Goal: Transaction & Acquisition: Book appointment/travel/reservation

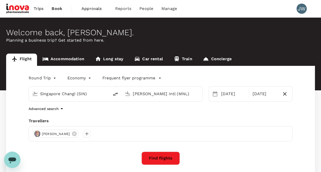
click at [178, 96] on input "[PERSON_NAME] Intl (MNL)" at bounding box center [162, 94] width 59 height 8
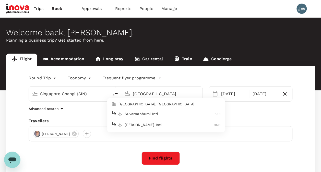
click at [134, 113] on p "Suvarnabhumi Intl" at bounding box center [170, 113] width 90 height 5
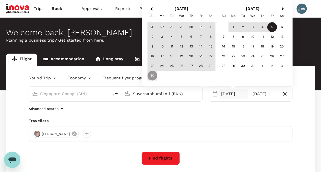
type input "Suvarnabhumi Intl (BKK)"
click at [72, 135] on icon at bounding box center [74, 134] width 5 height 5
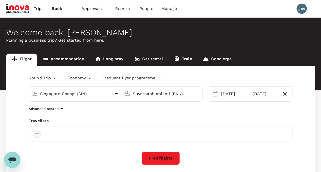
click at [38, 133] on div at bounding box center [37, 134] width 8 height 8
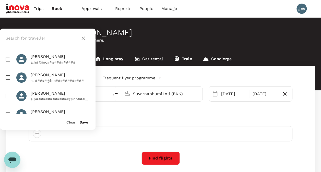
click at [25, 39] on input "text" at bounding box center [42, 38] width 73 height 8
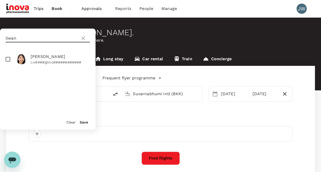
type input "liwan"
click at [8, 59] on input "checkbox" at bounding box center [8, 59] width 11 height 11
checkbox input "true"
click at [84, 122] on button "Save" at bounding box center [84, 122] width 8 height 4
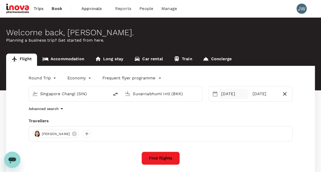
click at [239, 97] on div "30 Nov" at bounding box center [233, 94] width 29 height 10
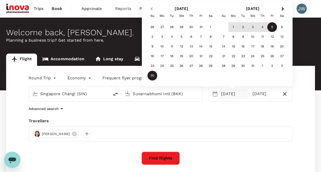
click at [152, 8] on span "Previous Month" at bounding box center [152, 9] width 0 height 6
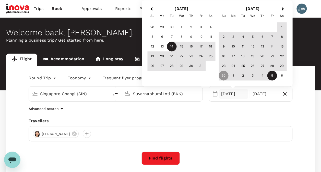
click at [173, 47] on div "14" at bounding box center [172, 47] width 10 height 10
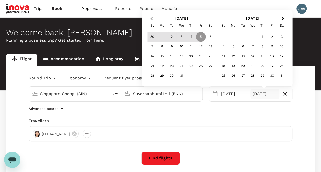
click at [152, 19] on span "Previous Month" at bounding box center [152, 19] width 0 height 6
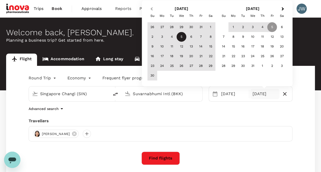
click at [152, 12] on button "Previous Month" at bounding box center [151, 9] width 8 height 8
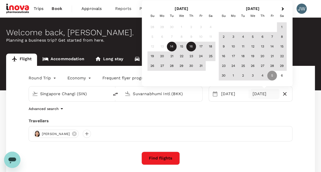
click at [190, 47] on div "16" at bounding box center [192, 47] width 10 height 10
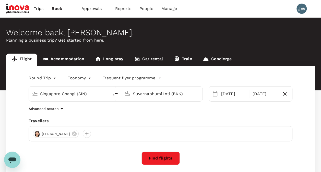
click at [161, 156] on button "Find flights" at bounding box center [161, 158] width 38 height 13
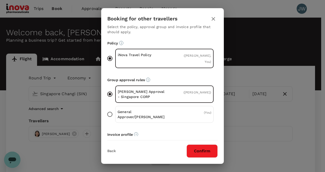
click at [203, 148] on button "Confirm" at bounding box center [202, 151] width 31 height 13
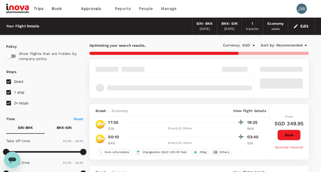
click at [9, 104] on input "2+ stops" at bounding box center [8, 103] width 11 height 11
checkbox input "false"
click at [7, 93] on input "1 stop" at bounding box center [8, 92] width 11 height 11
checkbox input "false"
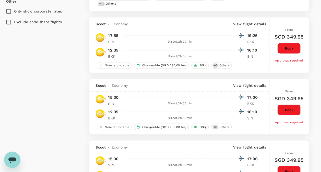
scroll to position [230, 0]
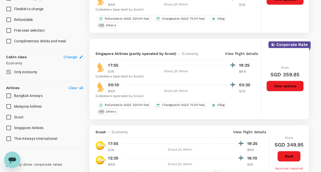
type input "1030"
click at [7, 127] on input "Singapore Airlines" at bounding box center [8, 128] width 11 height 11
checkbox input "true"
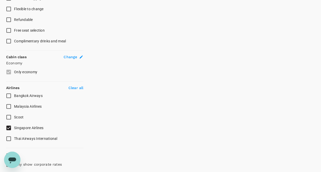
type input "1475"
checkbox input "false"
checkbox input "true"
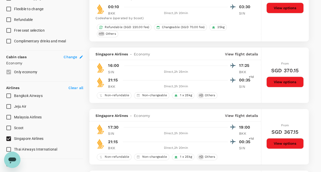
scroll to position [270, 0]
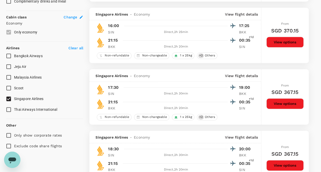
click at [10, 145] on input "Exclude code share flights" at bounding box center [8, 146] width 11 height 11
checkbox input "true"
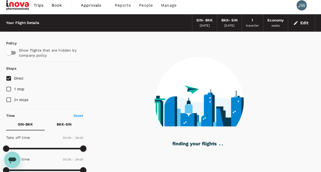
scroll to position [0, 0]
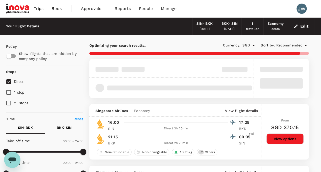
click at [294, 44] on span "Recommended" at bounding box center [289, 46] width 27 height 6
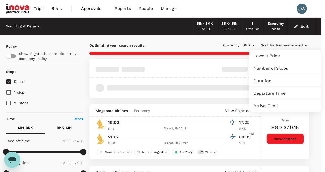
click at [272, 57] on span "Lowest Price" at bounding box center [285, 56] width 63 height 6
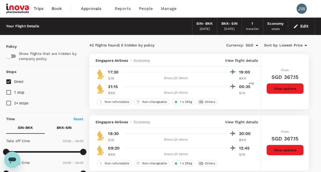
scroll to position [77, 0]
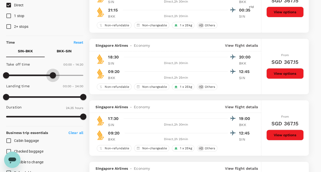
type input "900"
drag, startPoint x: 84, startPoint y: 76, endPoint x: 55, endPoint y: 75, distance: 29.4
click at [55, 75] on span at bounding box center [54, 75] width 6 height 6
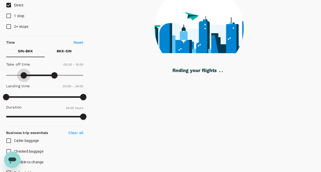
type input "360"
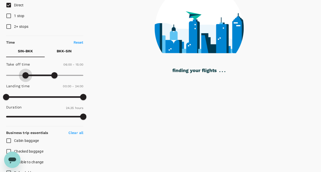
drag, startPoint x: 6, startPoint y: 74, endPoint x: 25, endPoint y: 73, distance: 18.7
click at [25, 73] on span at bounding box center [25, 75] width 6 height 6
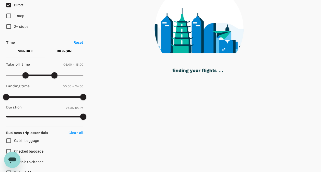
click at [63, 51] on p "BKK - SIN" at bounding box center [64, 51] width 15 height 5
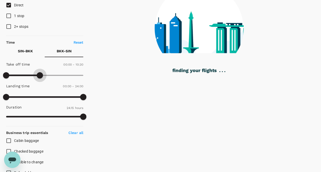
type input "780"
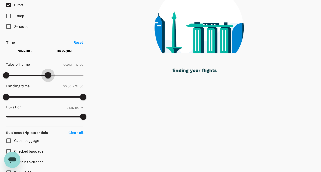
drag, startPoint x: 82, startPoint y: 76, endPoint x: 47, endPoint y: 77, distance: 35.0
click at [47, 77] on span at bounding box center [48, 75] width 6 height 6
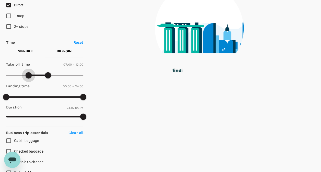
type input "450"
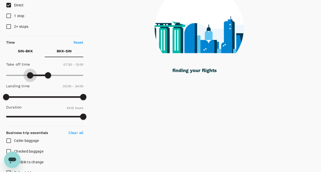
drag, startPoint x: 7, startPoint y: 74, endPoint x: 30, endPoint y: 74, distance: 22.5
click at [30, 74] on span at bounding box center [30, 75] width 6 height 6
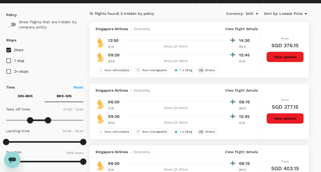
scroll to position [0, 0]
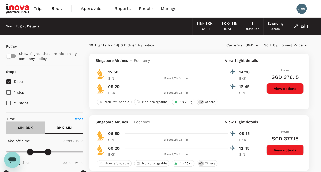
click at [27, 126] on p "SIN - BKK" at bounding box center [25, 127] width 15 height 5
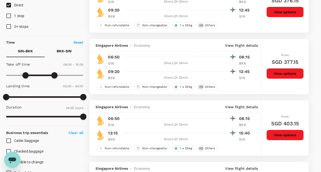
scroll to position [153, 0]
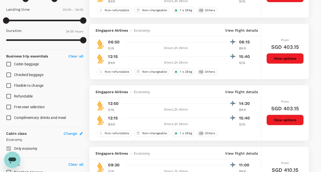
click at [290, 121] on button "View options" at bounding box center [285, 120] width 37 height 11
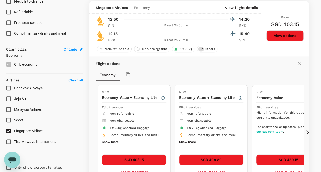
scroll to position [238, 0]
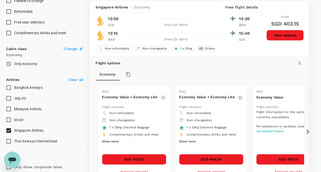
click at [307, 132] on icon at bounding box center [308, 132] width 3 height 4
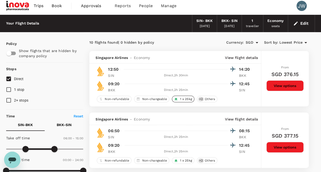
scroll to position [0, 0]
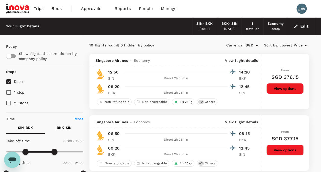
click at [305, 26] on button "Edit" at bounding box center [301, 26] width 18 height 8
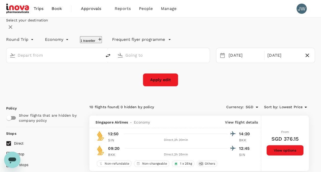
type input "Singapore Changi (SIN)"
type input "Suvarnabhumi Intl (BKK)"
click at [266, 61] on div "16 Oct" at bounding box center [284, 56] width 37 height 10
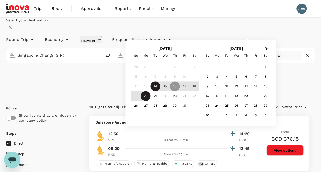
click at [151, 101] on div "20" at bounding box center [146, 96] width 10 height 10
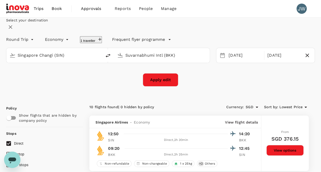
click at [261, 87] on div "Select your destination Round Trip roundtrip Economy economy 1 traveller Freque…" at bounding box center [160, 52] width 309 height 69
click at [243, 61] on div "14 Oct" at bounding box center [245, 56] width 37 height 10
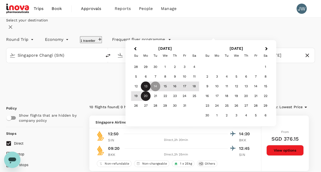
click at [151, 91] on div "13" at bounding box center [146, 87] width 10 height 10
click at [246, 44] on div "Round Trip roundtrip Economy economy 1 traveller Frequent flyer programme" at bounding box center [155, 38] width 319 height 10
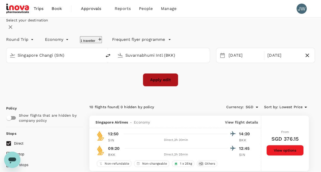
click at [169, 87] on button "Apply edit" at bounding box center [161, 79] width 36 height 13
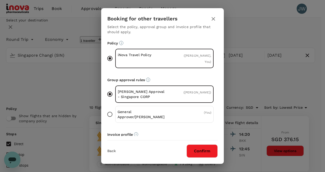
click at [203, 149] on button "Confirm" at bounding box center [202, 151] width 31 height 13
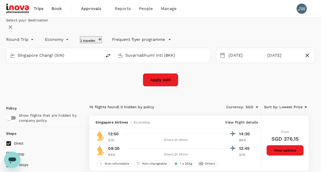
checkbox input "false"
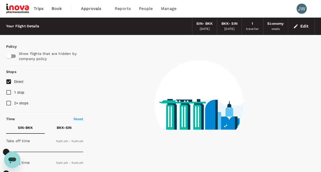
checkbox input "false"
type input "1440"
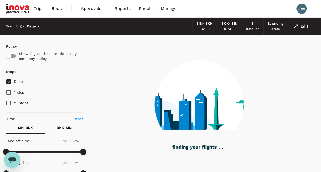
type input "295"
checkbox input "true"
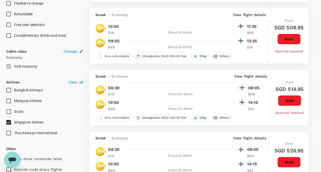
scroll to position [307, 0]
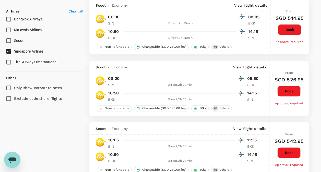
type input "935"
checkbox input "false"
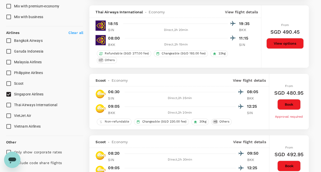
type input "1065"
click at [74, 33] on p "Clear all" at bounding box center [75, 32] width 15 height 5
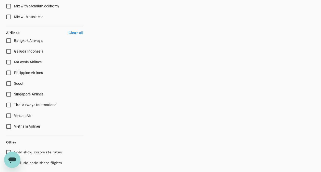
click at [8, 94] on input "Singapore Airlines" at bounding box center [8, 94] width 11 height 11
checkbox input "true"
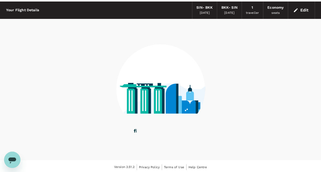
scroll to position [18, 0]
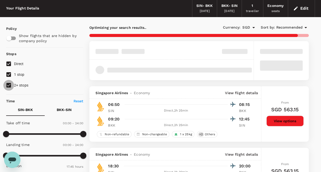
click at [7, 84] on input "2+ stops" at bounding box center [8, 85] width 11 height 11
checkbox input "false"
click at [8, 75] on input "1 stop" at bounding box center [8, 74] width 11 height 11
checkbox input "false"
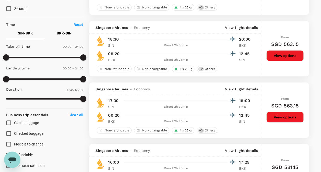
scroll to position [0, 0]
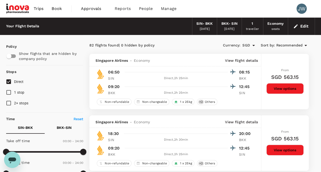
click at [287, 45] on span "Recommended" at bounding box center [289, 46] width 27 height 6
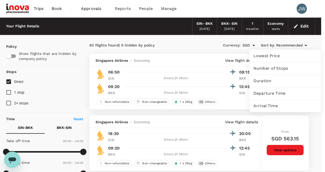
click at [264, 57] on span "Lowest Price" at bounding box center [285, 56] width 63 height 6
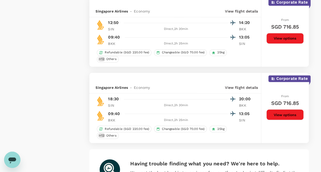
scroll to position [1342, 0]
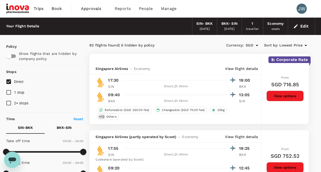
scroll to position [77, 0]
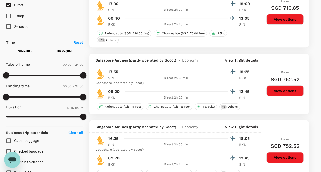
click at [25, 53] on p "SIN - BKK" at bounding box center [25, 51] width 15 height 5
type input "960"
drag, startPoint x: 80, startPoint y: 76, endPoint x: 58, endPoint y: 77, distance: 22.6
click at [58, 77] on span at bounding box center [58, 75] width 6 height 6
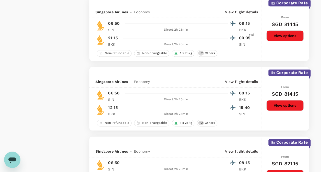
scroll to position [1348, 0]
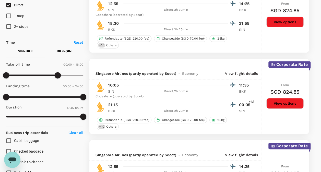
scroll to position [0, 0]
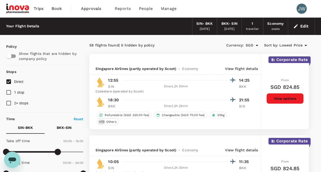
click at [307, 26] on button "Edit" at bounding box center [301, 26] width 18 height 8
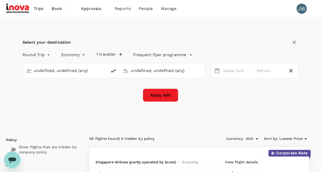
type input "Singapore Changi (SIN)"
type input "Suvarnabhumi Intl (BKK)"
type input "Singapore Changi (SIN)"
type input "Suvarnabhumi Intl (BKK)"
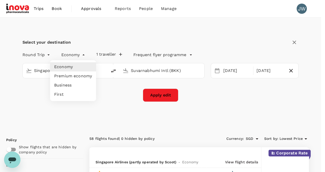
click at [65, 67] on li "Economy" at bounding box center [73, 66] width 46 height 9
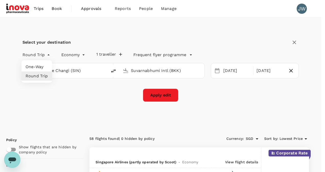
click at [38, 68] on li "One-Way" at bounding box center [36, 66] width 31 height 9
type input "oneway"
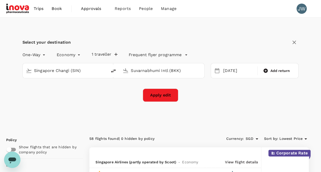
click at [112, 70] on icon "delete" at bounding box center [113, 71] width 6 height 6
type input "Suvarnabhumi Intl (BKK)"
type input "Singapore Changi (SIN)"
click at [236, 71] on div "[DATE]" at bounding box center [239, 71] width 36 height 10
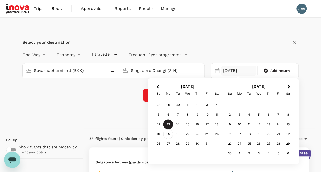
click at [168, 133] on div "20" at bounding box center [169, 135] width 10 height 10
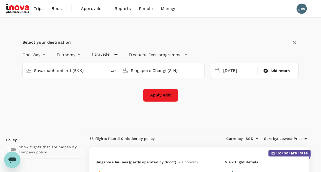
click at [159, 95] on button "Apply edit" at bounding box center [161, 95] width 36 height 13
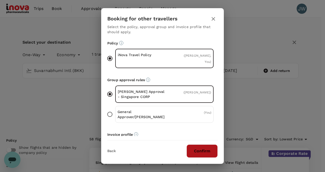
click at [194, 151] on button "Confirm" at bounding box center [202, 151] width 31 height 13
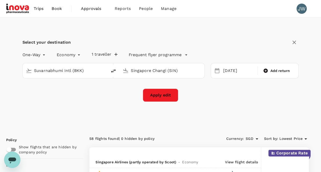
checkbox input "false"
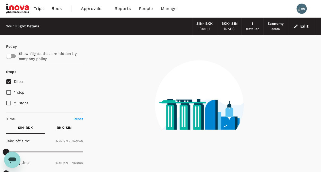
checkbox input "false"
type input "1440"
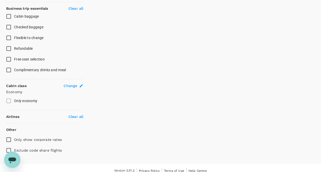
scroll to position [205, 0]
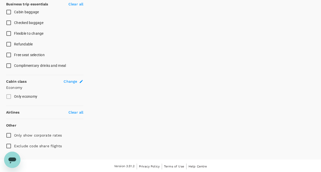
type input "1175"
checkbox input "true"
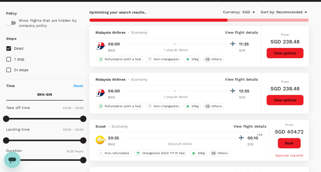
scroll to position [0, 0]
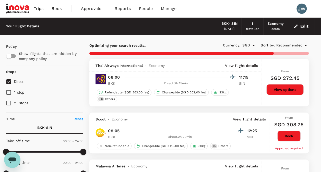
type input "1280"
checkbox input "false"
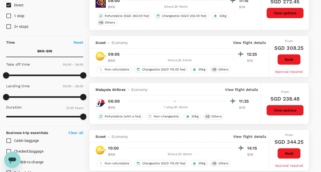
checkbox input "false"
checkbox input "true"
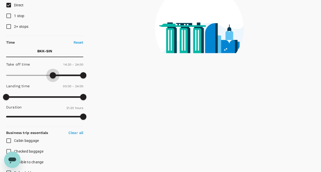
type input "900"
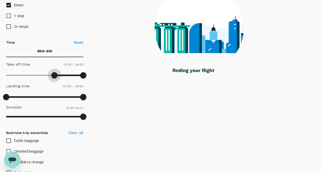
drag, startPoint x: 7, startPoint y: 75, endPoint x: 55, endPoint y: 73, distance: 48.1
click at [55, 73] on span at bounding box center [54, 75] width 6 height 6
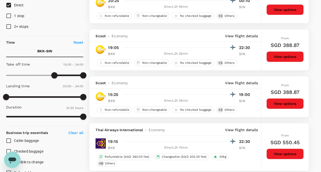
scroll to position [0, 0]
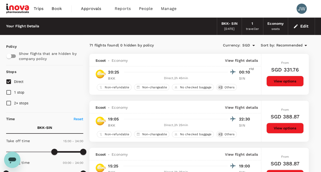
click at [294, 46] on span "Recommended" at bounding box center [289, 46] width 27 height 6
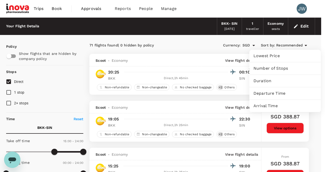
click at [271, 59] on span "Lowest Price" at bounding box center [285, 56] width 63 height 6
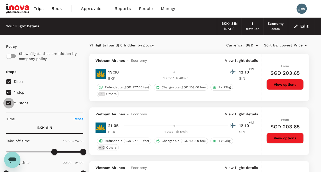
click at [8, 103] on input "2+ stops" at bounding box center [8, 103] width 11 height 11
checkbox input "false"
click at [8, 93] on input "1 stop" at bounding box center [8, 92] width 11 height 11
checkbox input "false"
